Goal: Task Accomplishment & Management: Complete application form

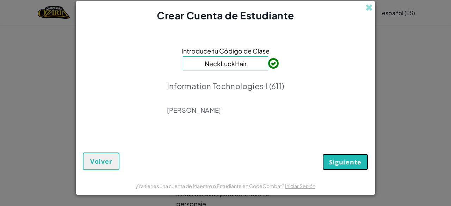
click at [328, 155] on button "Siguiente" at bounding box center [345, 162] width 46 height 16
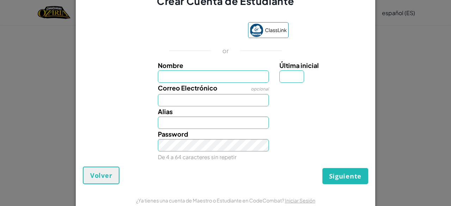
click at [198, 81] on input "Nombre" at bounding box center [213, 76] width 111 height 12
type input "[PERSON_NAME]"
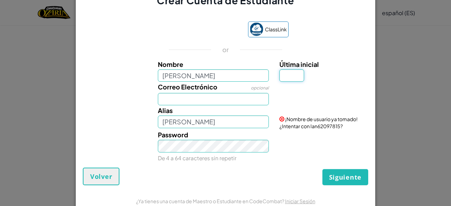
click at [301, 79] on input "Última inicial" at bounding box center [291, 75] width 25 height 12
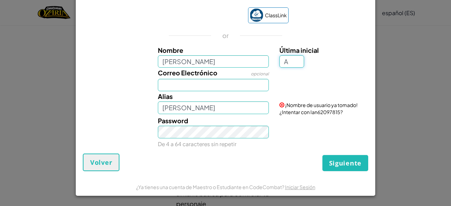
type input "A"
type input "IanA"
click at [289, 189] on link "Iniciar Sesión" at bounding box center [300, 187] width 30 height 6
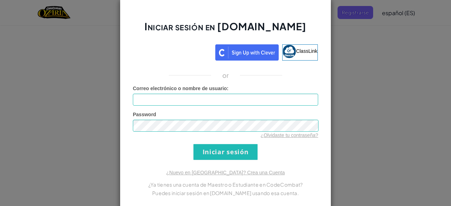
click at [344, 143] on div "Iniciar sesión en [DOMAIN_NAME] ClassLink or Error desconocido. Correo electrón…" at bounding box center [225, 103] width 451 height 206
